Goal: Navigation & Orientation: Find specific page/section

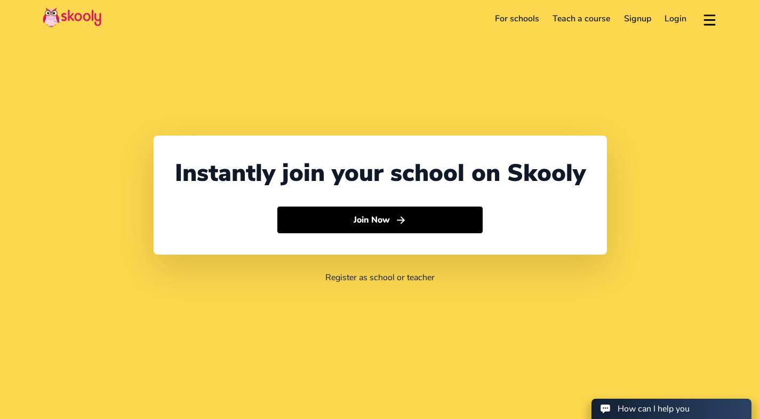
select select "86"
select select "[GEOGRAPHIC_DATA]"
select select "[GEOGRAPHIC_DATA]/[GEOGRAPHIC_DATA]"
click at [513, 17] on link "For schools" at bounding box center [517, 18] width 58 height 17
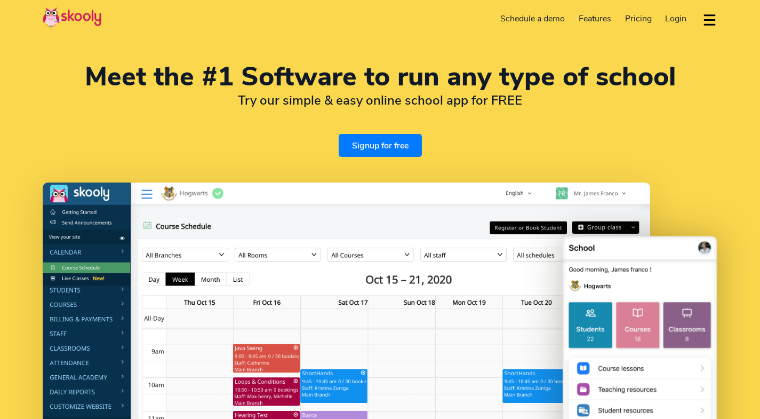
select select "en"
select select "86"
select select "[GEOGRAPHIC_DATA]"
select select "[GEOGRAPHIC_DATA]/[GEOGRAPHIC_DATA]"
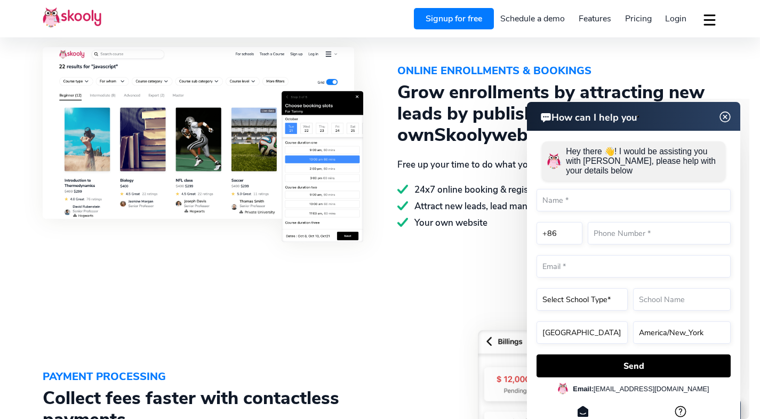
scroll to position [1228, 0]
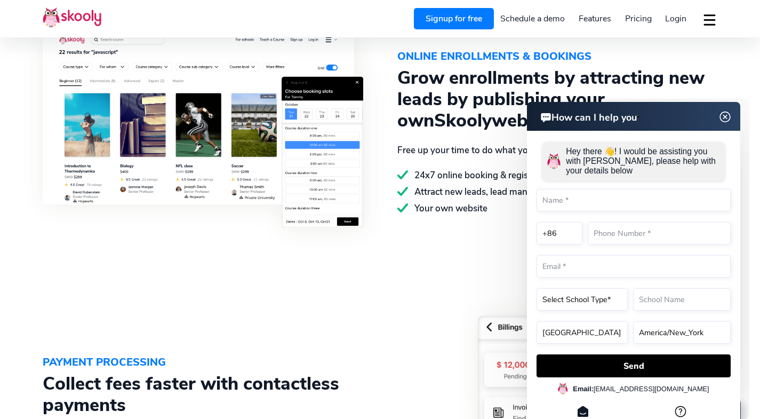
drag, startPoint x: 429, startPoint y: 5, endPoint x: 393, endPoint y: 8, distance: 36.4
click at [393, 8] on header "Signup for free Schedule a demo Features Attendance Billing & Payments Class Sc…" at bounding box center [380, 18] width 760 height 37
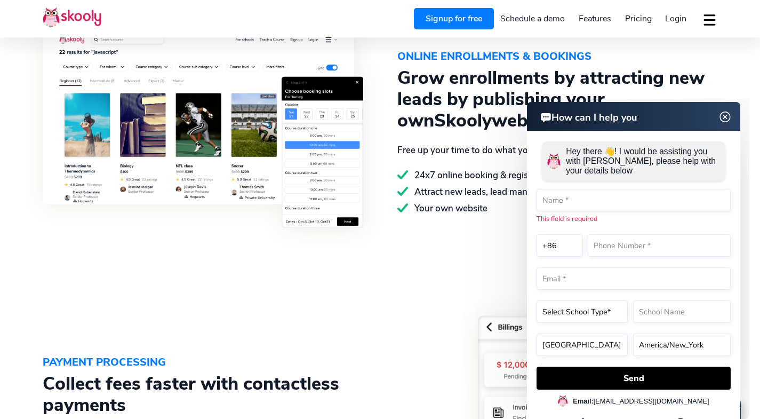
click at [723, 120] on img at bounding box center [726, 116] width 20 height 13
